Goal: Task Accomplishment & Management: Use online tool/utility

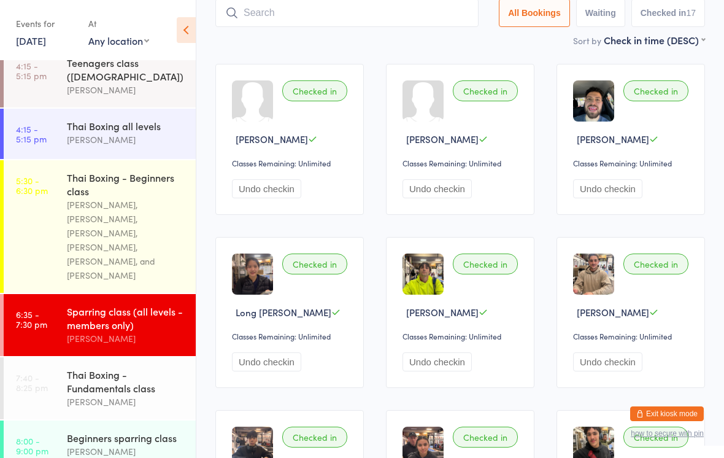
scroll to position [245, 0]
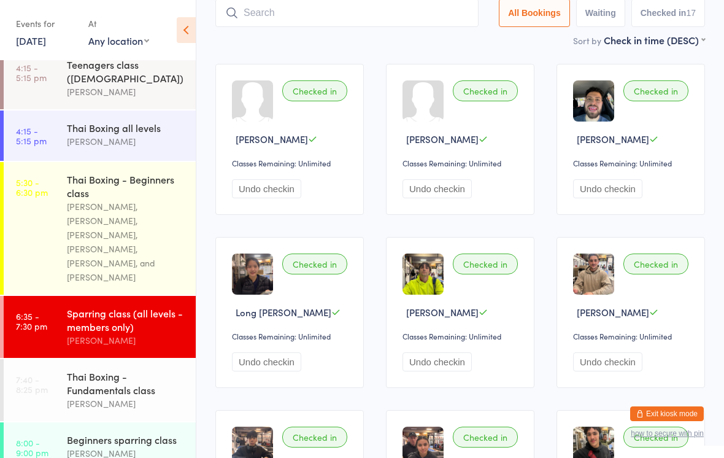
click at [126, 396] on div "[PERSON_NAME]" at bounding box center [126, 403] width 118 height 14
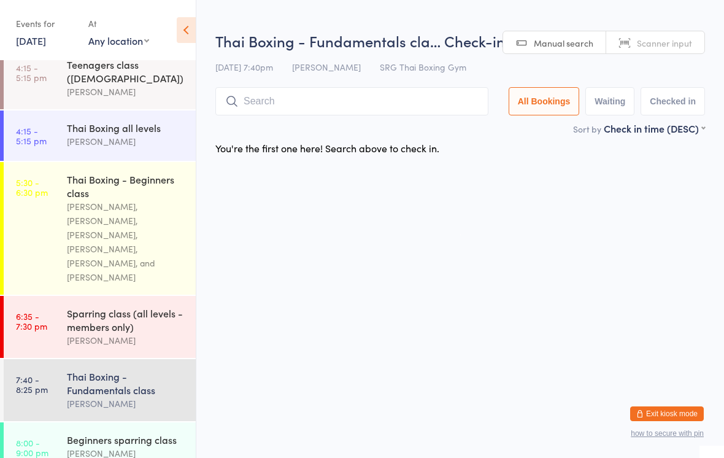
click at [366, 109] on input "search" at bounding box center [351, 101] width 273 height 28
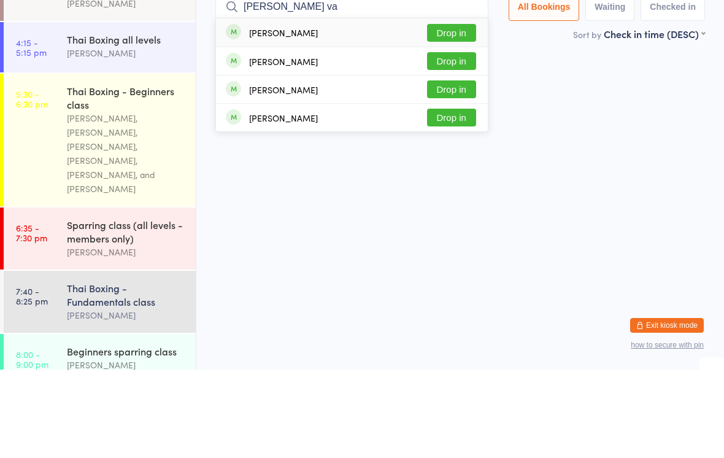
type input "[PERSON_NAME] va"
click at [309, 107] on div "[PERSON_NAME] Drop in" at bounding box center [352, 121] width 272 height 28
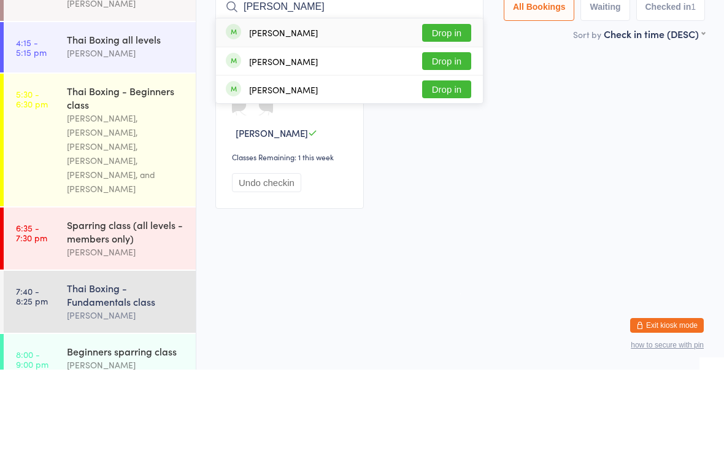
type input "[PERSON_NAME]"
click at [455, 112] on button "Drop in" at bounding box center [446, 121] width 49 height 18
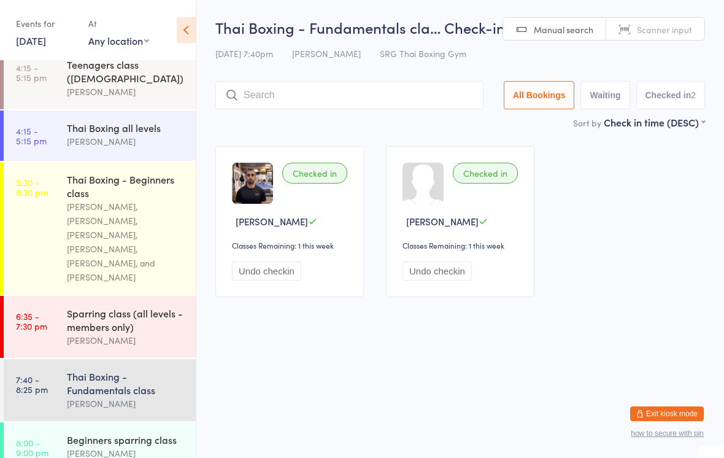
click at [361, 86] on input "search" at bounding box center [349, 95] width 268 height 28
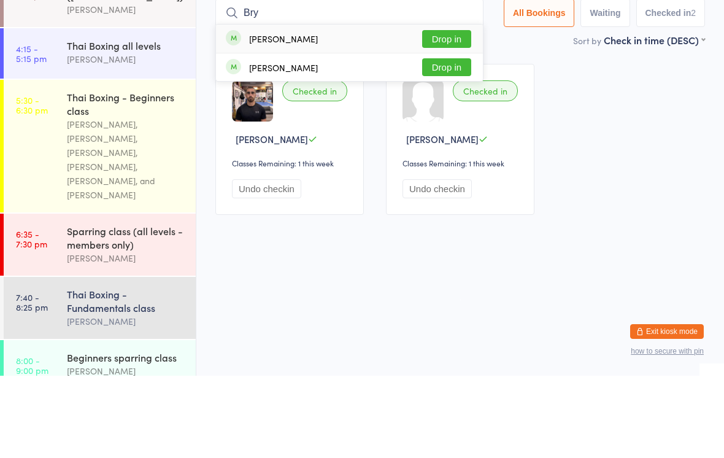
type input "Bry"
click at [445, 112] on button "Drop in" at bounding box center [446, 121] width 49 height 18
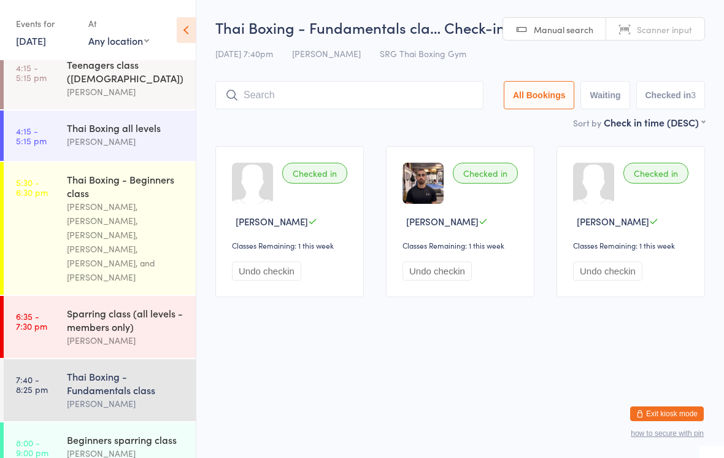
click at [126, 369] on div "Thai Boxing - Fundamentals class" at bounding box center [126, 382] width 118 height 27
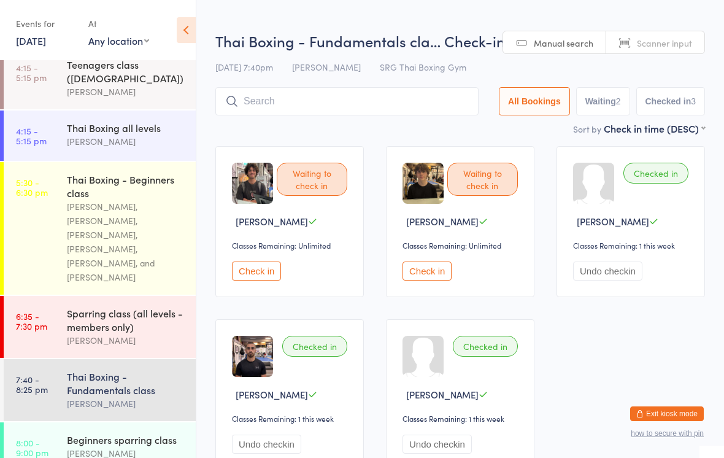
click at [305, 101] on input "search" at bounding box center [346, 101] width 263 height 28
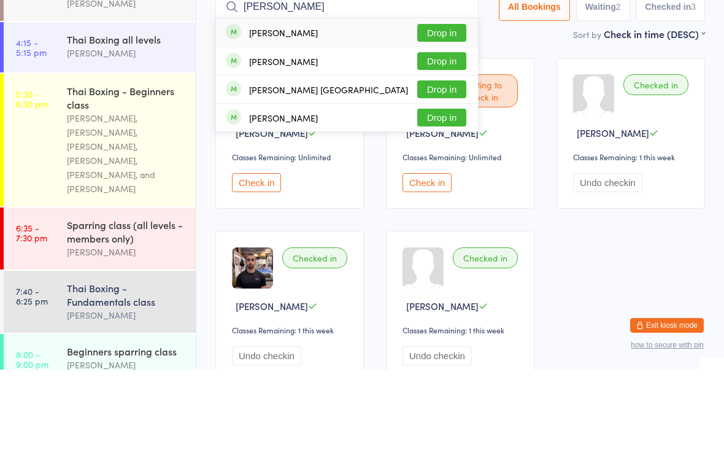
type input "[PERSON_NAME]"
click at [434, 112] on button "Drop in" at bounding box center [441, 121] width 49 height 18
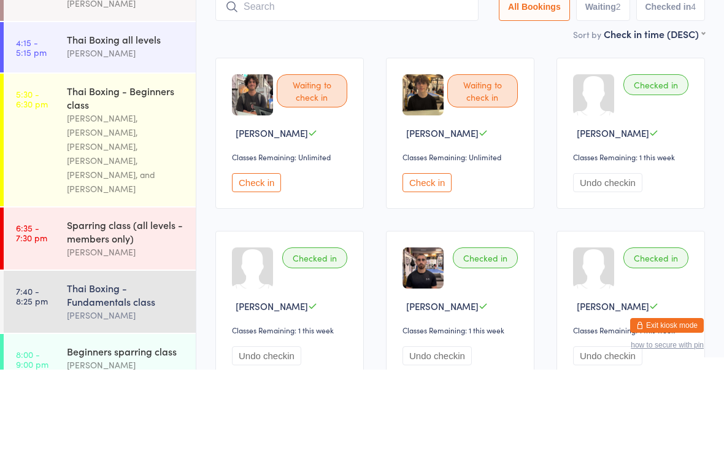
click at [267, 172] on div "Waiting to check in [PERSON_NAME] Classes Remaining: Unlimited Check in" at bounding box center [289, 221] width 148 height 151
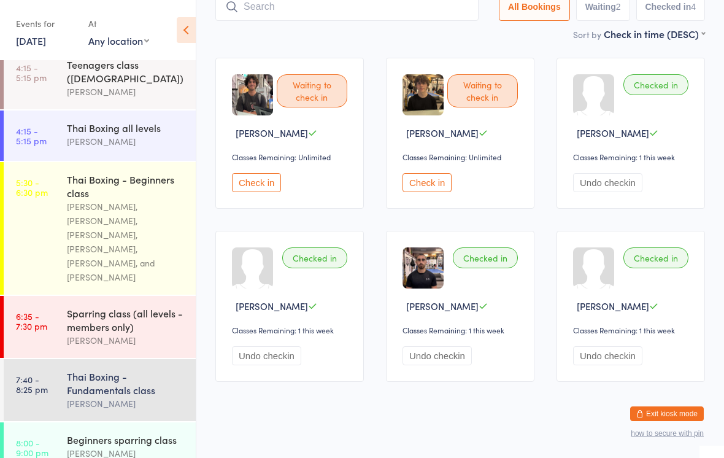
click at [263, 182] on button "Check in" at bounding box center [256, 182] width 49 height 19
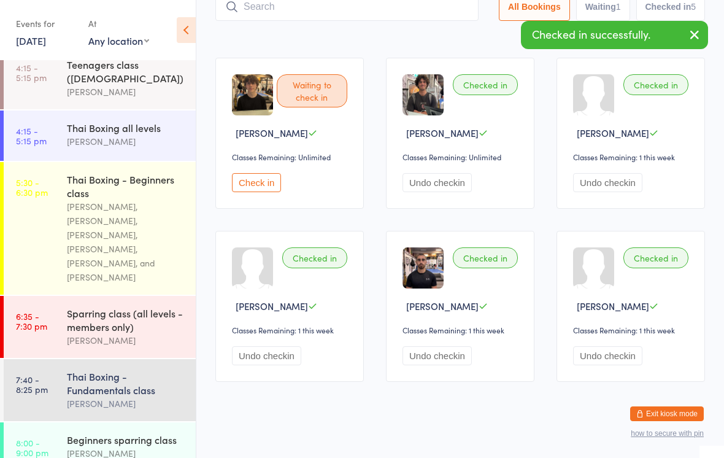
click at [245, 190] on button "Check in" at bounding box center [256, 182] width 49 height 19
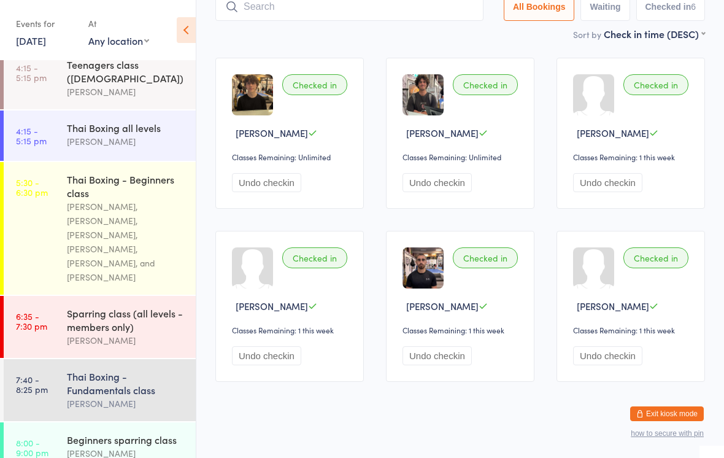
click at [41, 437] on time "8:00 - 9:00 pm" at bounding box center [32, 447] width 33 height 20
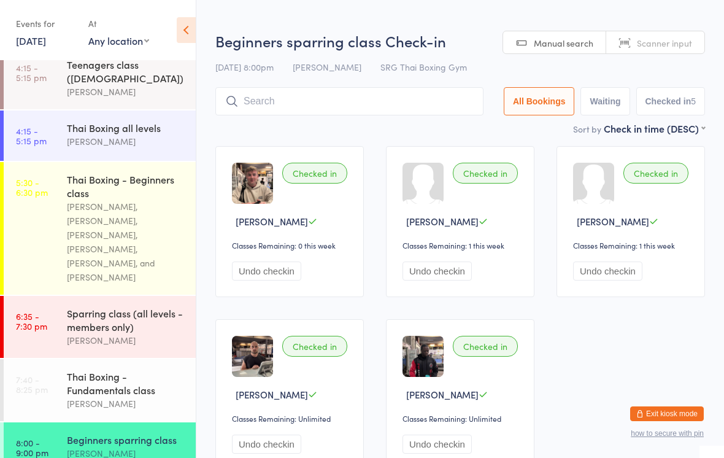
click at [440, 100] on input "search" at bounding box center [349, 101] width 268 height 28
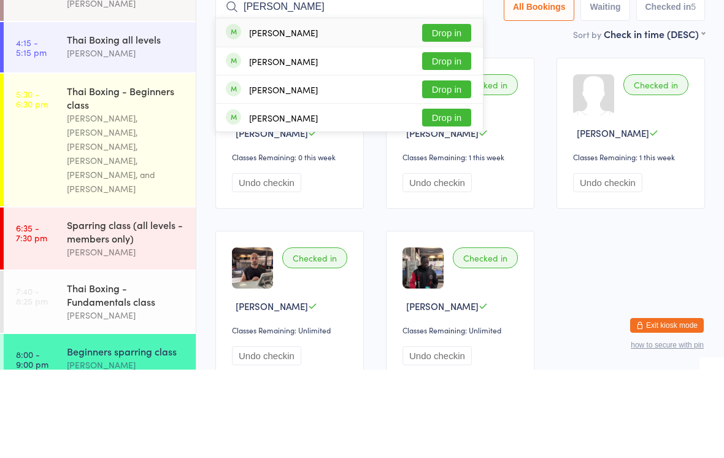
type input "[PERSON_NAME]"
click at [429, 169] on button "Drop in" at bounding box center [446, 178] width 49 height 18
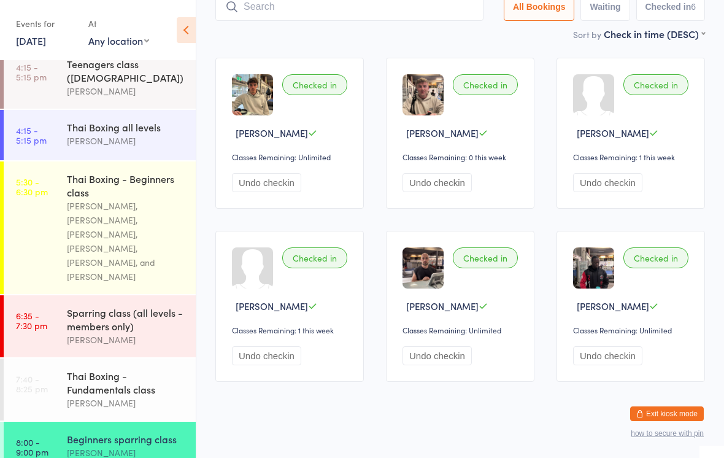
scroll to position [245, 0]
click at [123, 369] on div "Thai Boxing - Fundamentals class" at bounding box center [126, 382] width 118 height 27
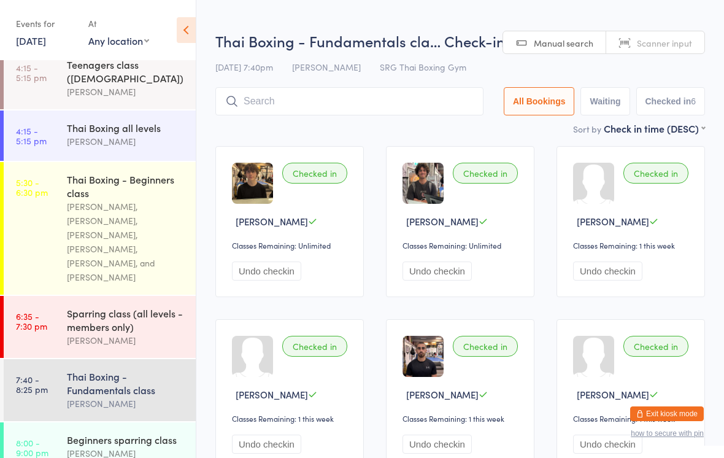
click at [372, 98] on input "search" at bounding box center [349, 101] width 268 height 28
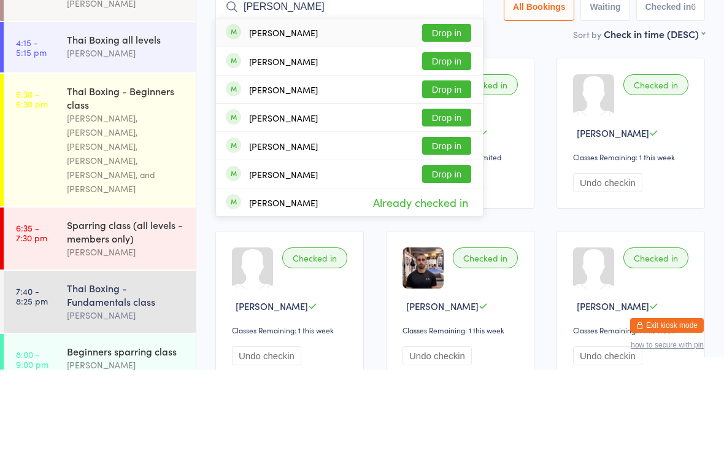
type input "[PERSON_NAME]"
click at [447, 112] on button "Drop in" at bounding box center [446, 121] width 49 height 18
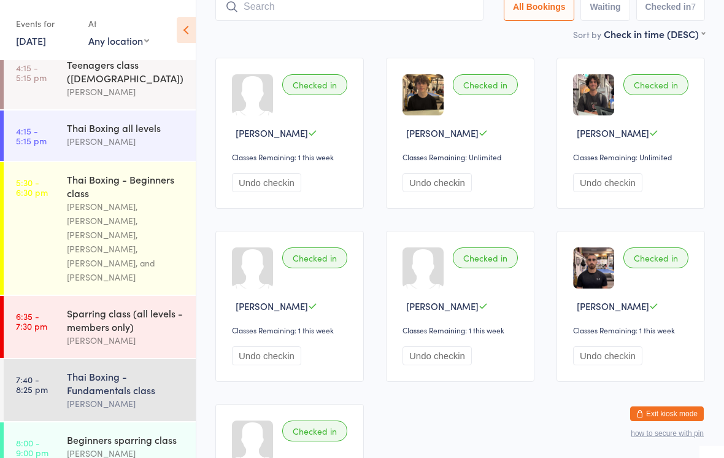
click at [377, 21] on input "search" at bounding box center [349, 7] width 268 height 28
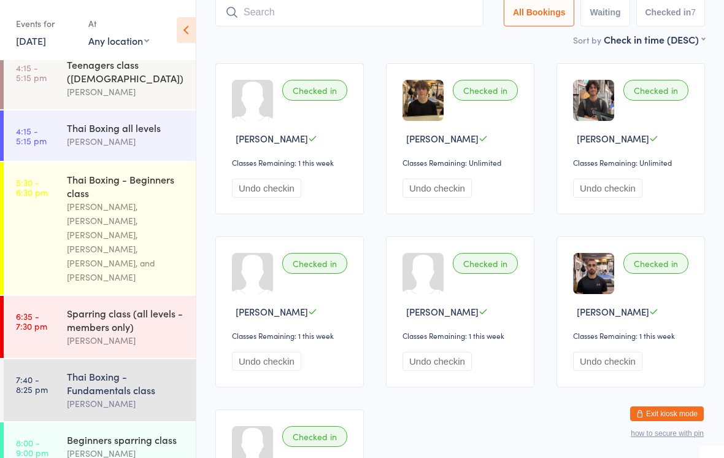
scroll to position [82, 0]
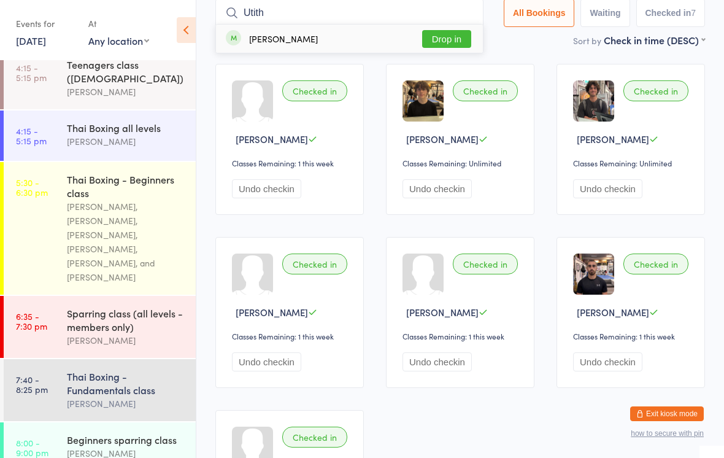
type input "Utith"
click at [353, 33] on div "Utithkowtham Singarayar Drop in" at bounding box center [349, 39] width 267 height 28
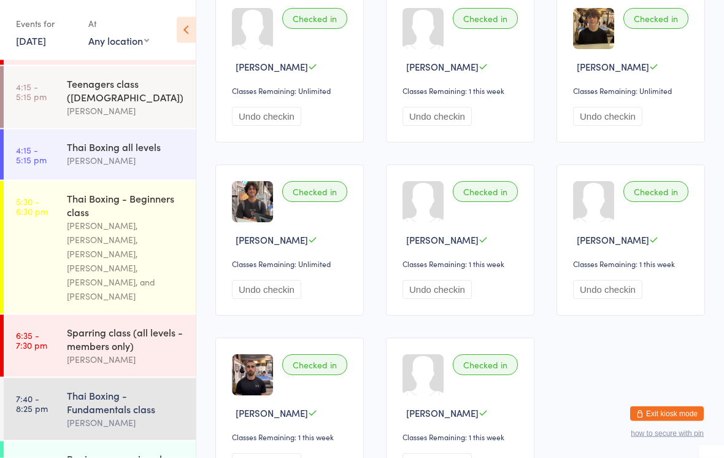
scroll to position [155, 0]
click at [93, 395] on div "Thai Boxing - Fundamentals class" at bounding box center [126, 401] width 118 height 27
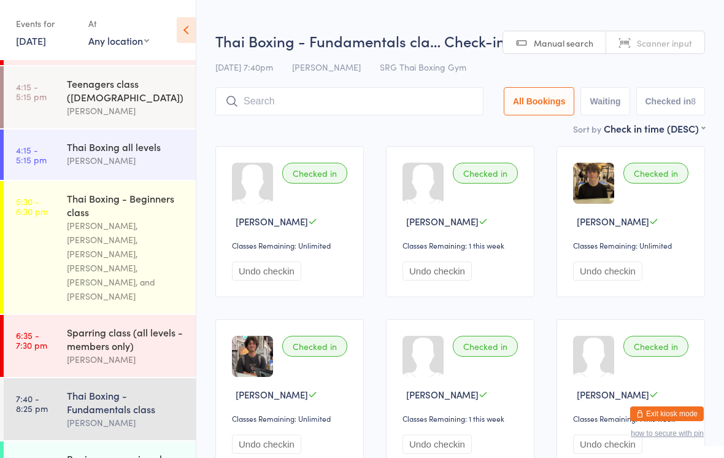
click at [286, 105] on input "search" at bounding box center [349, 101] width 268 height 28
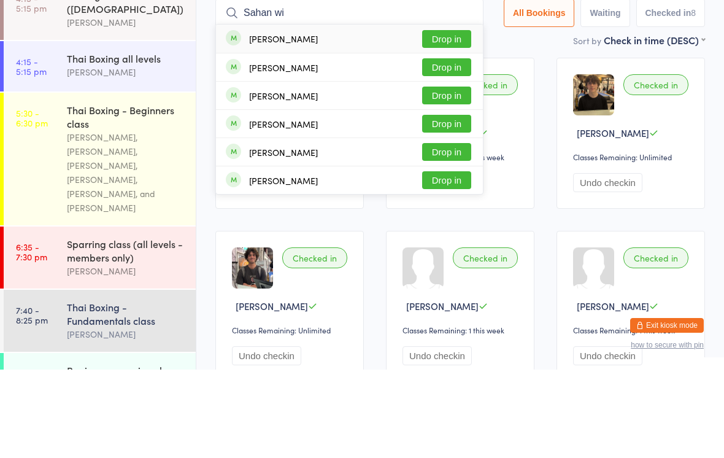
type input "Sahan wi"
click at [443, 118] on button "Drop in" at bounding box center [446, 127] width 49 height 18
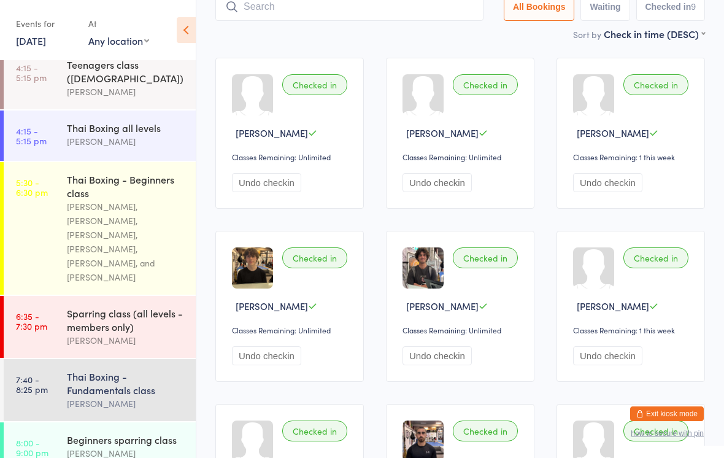
scroll to position [245, 0]
click at [166, 306] on div "Sparring class (all levels - members only)" at bounding box center [126, 319] width 118 height 27
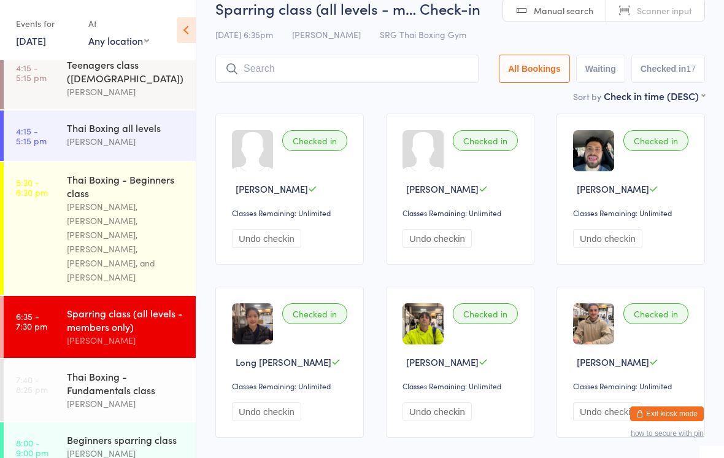
scroll to position [226, 0]
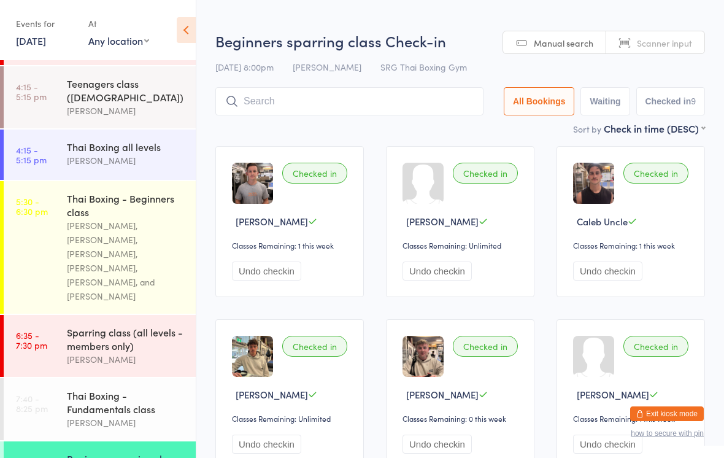
click at [399, 114] on input "search" at bounding box center [349, 101] width 268 height 28
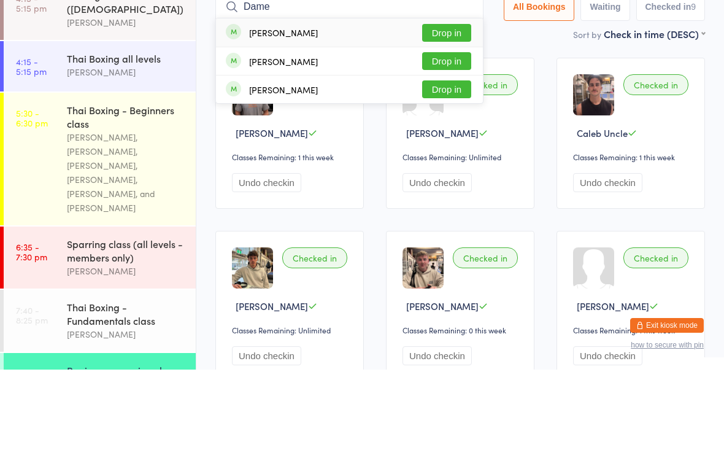
type input "Dame"
click at [437, 112] on button "Drop in" at bounding box center [446, 121] width 49 height 18
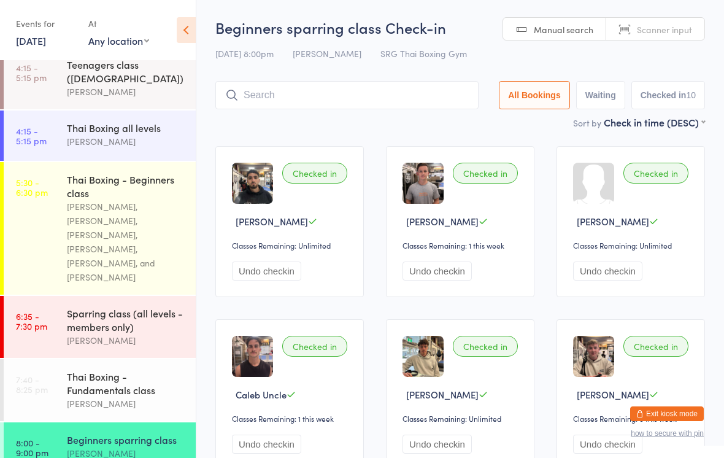
scroll to position [245, 0]
click at [31, 437] on time "8:00 - 9:00 pm" at bounding box center [32, 447] width 33 height 20
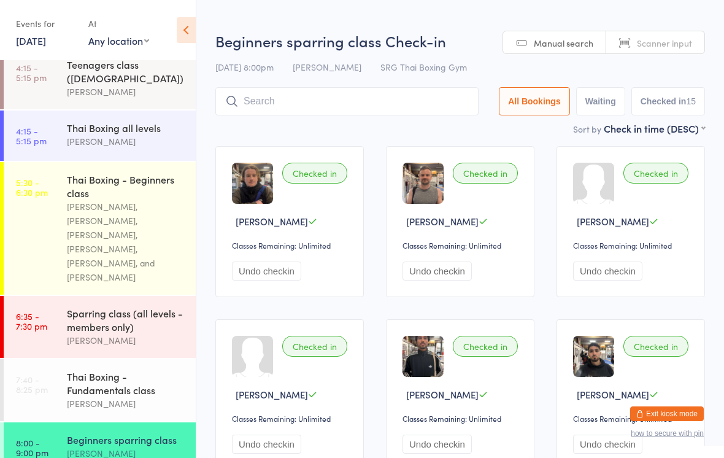
click at [253, 85] on div "Beginners sparring class Check-in [DATE] 8:00pm [PERSON_NAME] SRG Thai Boxing G…" at bounding box center [459, 76] width 489 height 91
click at [253, 95] on input "search" at bounding box center [346, 101] width 263 height 28
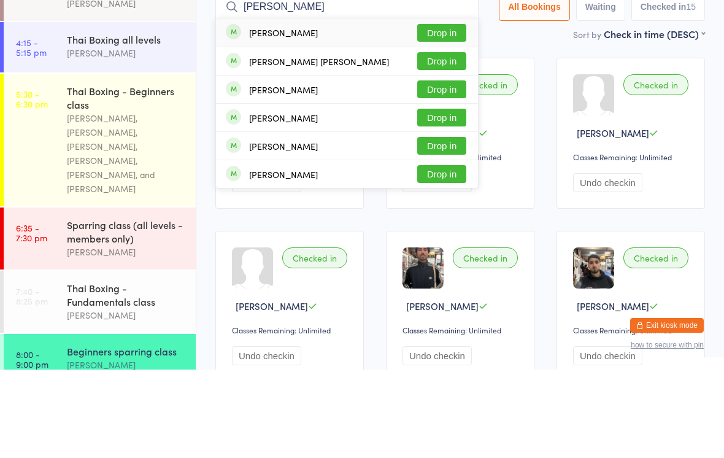
type input "[PERSON_NAME]"
click at [264, 116] on div "[PERSON_NAME]" at bounding box center [283, 121] width 69 height 10
